Goal: Information Seeking & Learning: Find specific fact

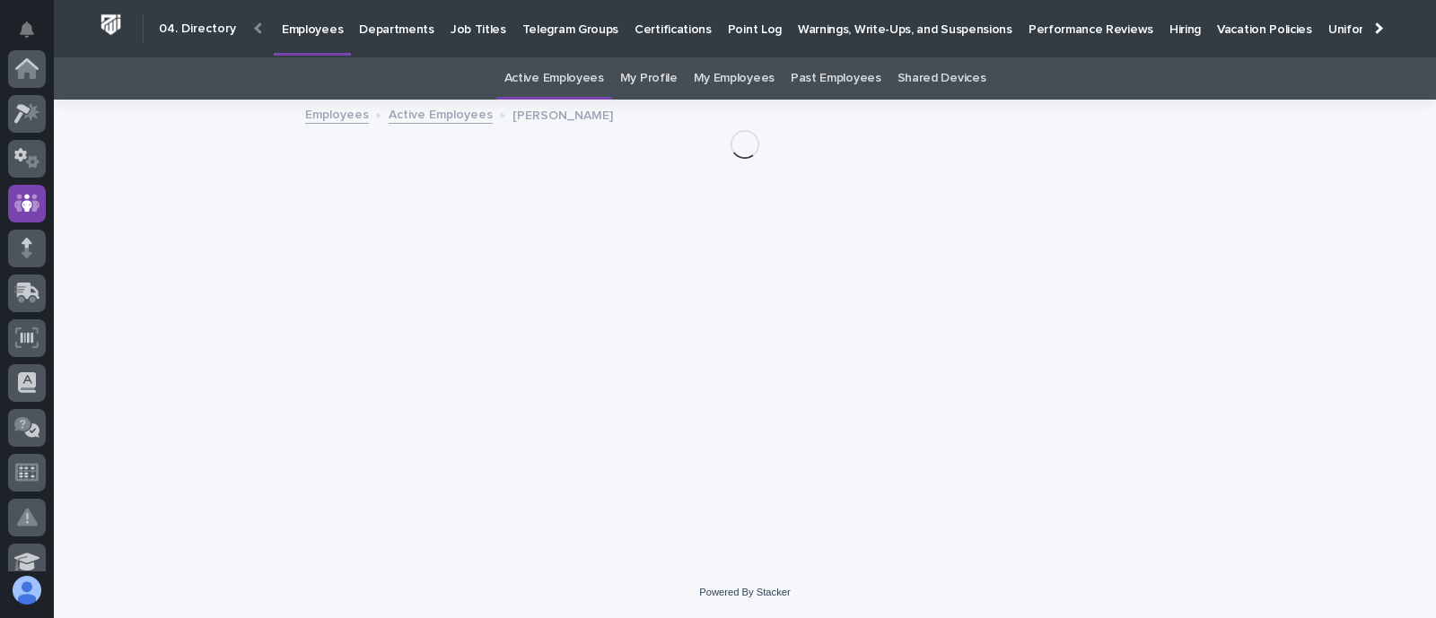
scroll to position [135, 0]
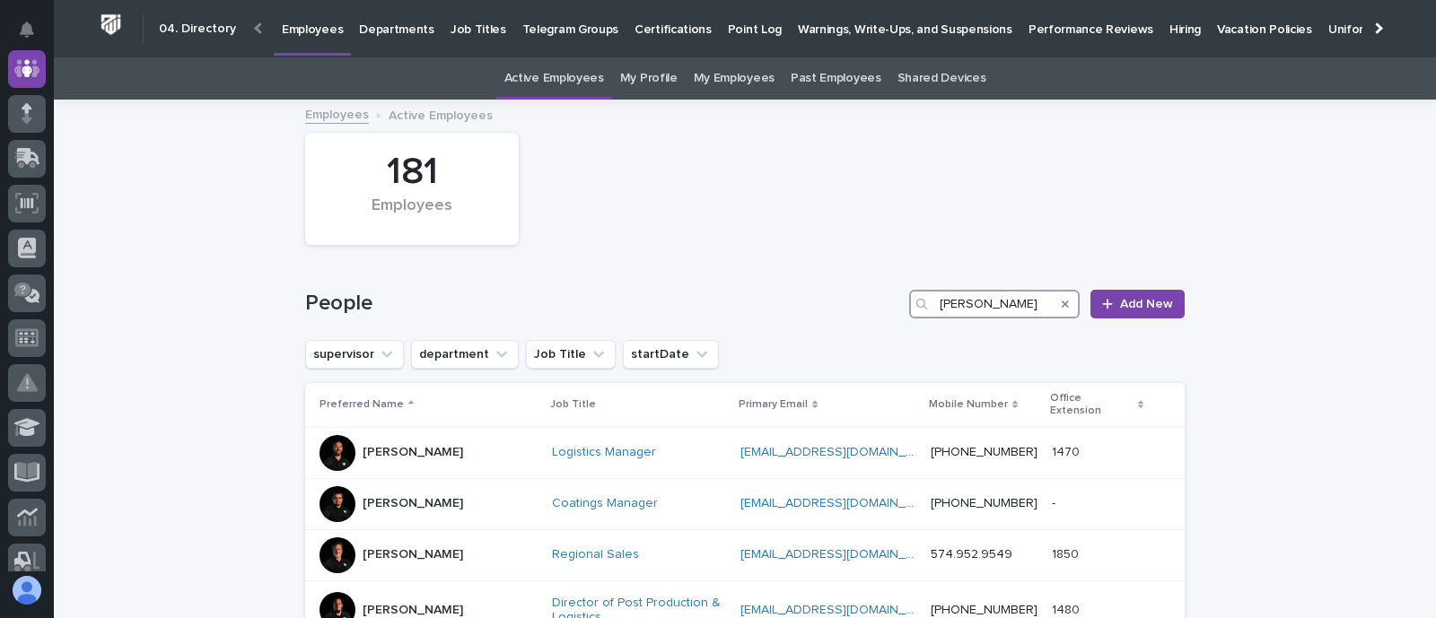
click at [961, 304] on input "ken" at bounding box center [994, 304] width 171 height 29
click at [963, 304] on input "ken" at bounding box center [994, 304] width 171 height 29
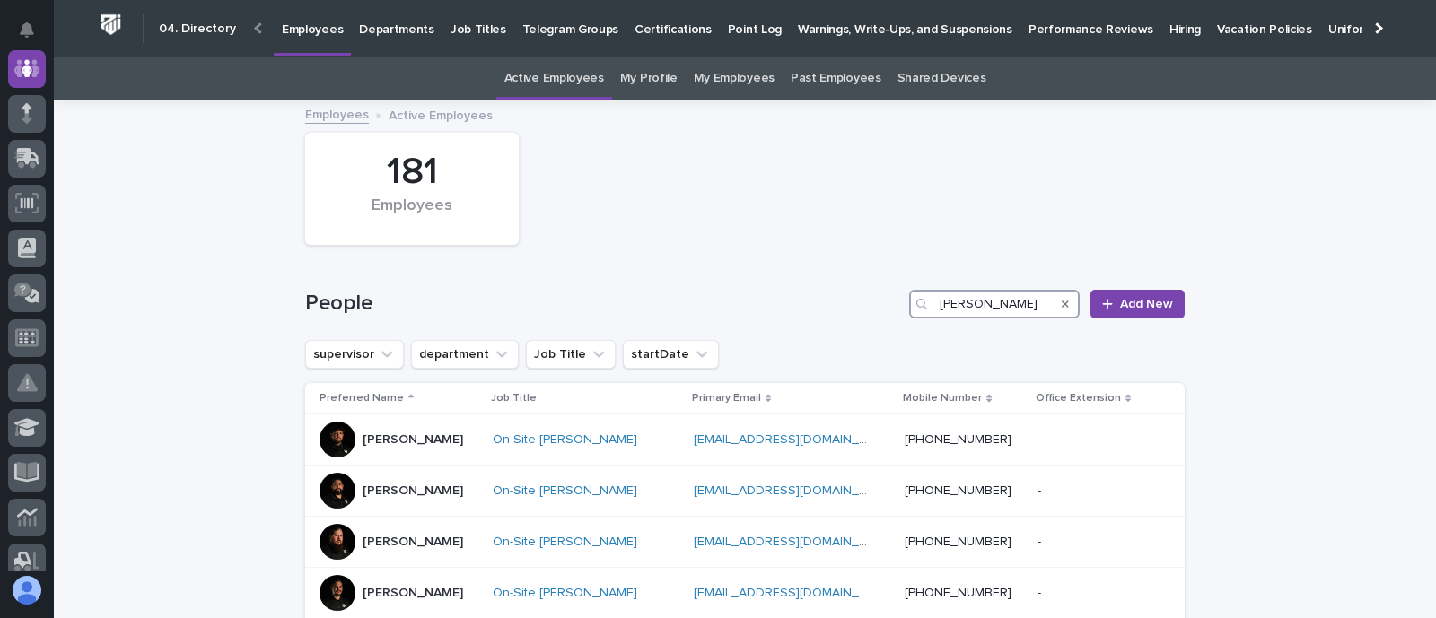
type input "jeremy"
